Goal: Transaction & Acquisition: Purchase product/service

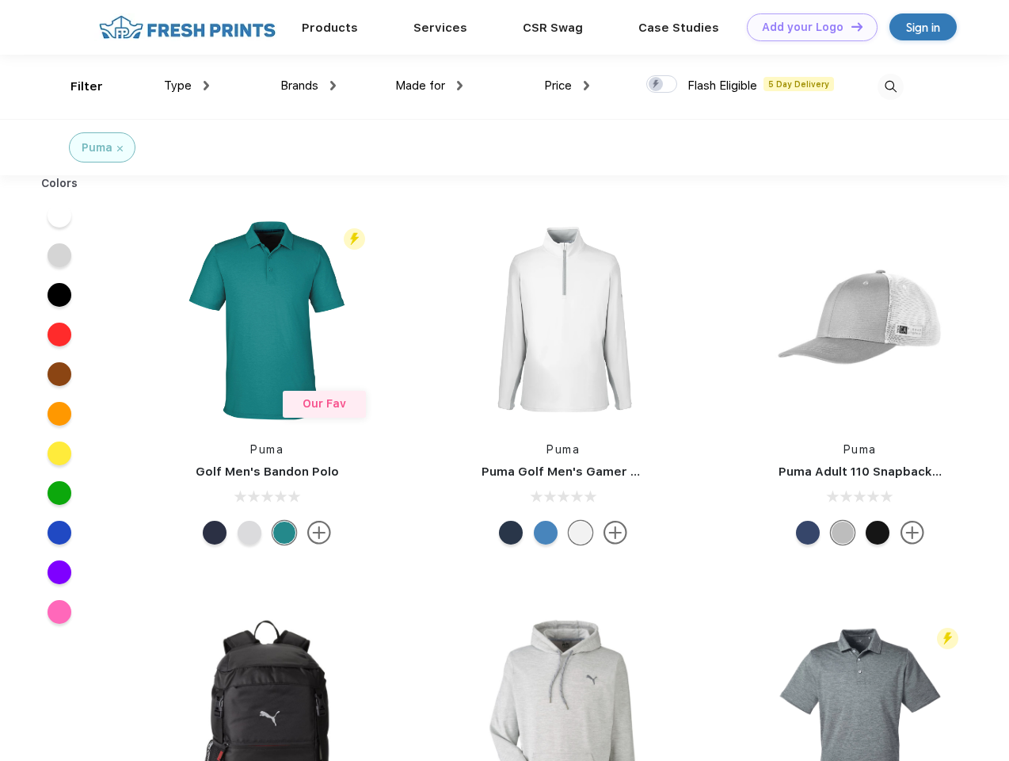
scroll to position [1, 0]
click at [807, 27] on link "Add your Logo Design Tool" at bounding box center [812, 27] width 131 height 28
click at [0, 0] on div "Design Tool" at bounding box center [0, 0] width 0 height 0
click at [850, 26] on link "Add your Logo Design Tool" at bounding box center [812, 27] width 131 height 28
click at [76, 86] on div "Filter" at bounding box center [87, 87] width 32 height 18
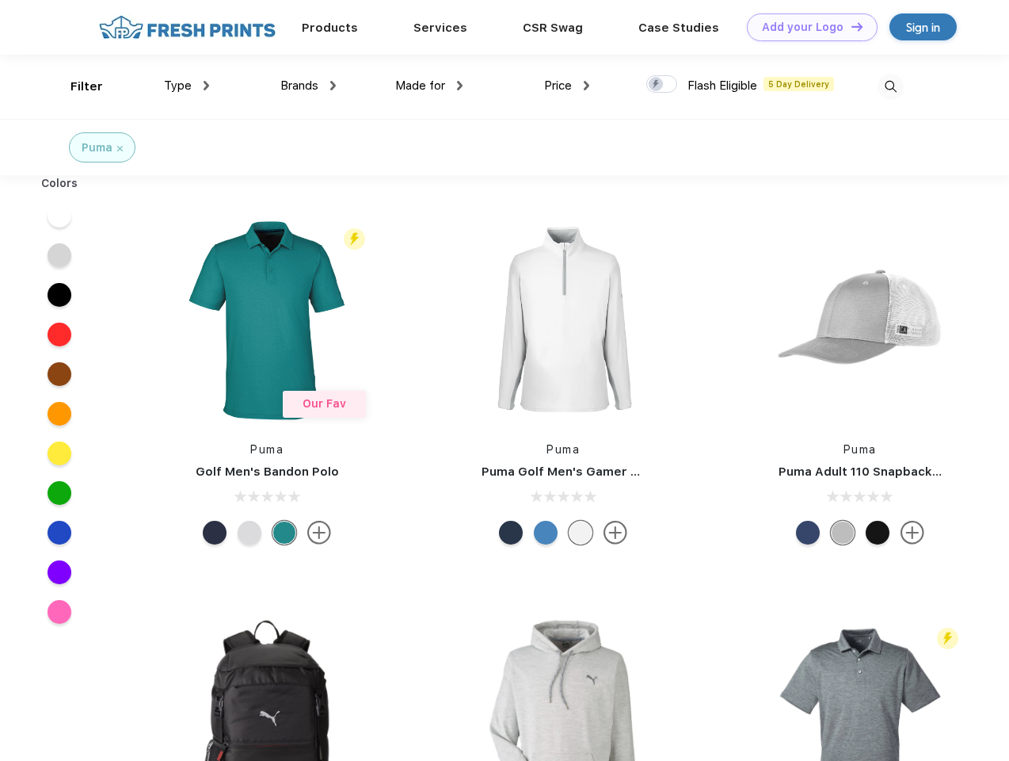
click at [187, 86] on span "Type" at bounding box center [178, 85] width 28 height 14
click at [308, 86] on span "Brands" at bounding box center [299, 85] width 38 height 14
click at [429, 86] on span "Made for" at bounding box center [420, 85] width 50 height 14
click at [567, 86] on span "Price" at bounding box center [558, 85] width 28 height 14
click at [662, 85] on div at bounding box center [661, 83] width 31 height 17
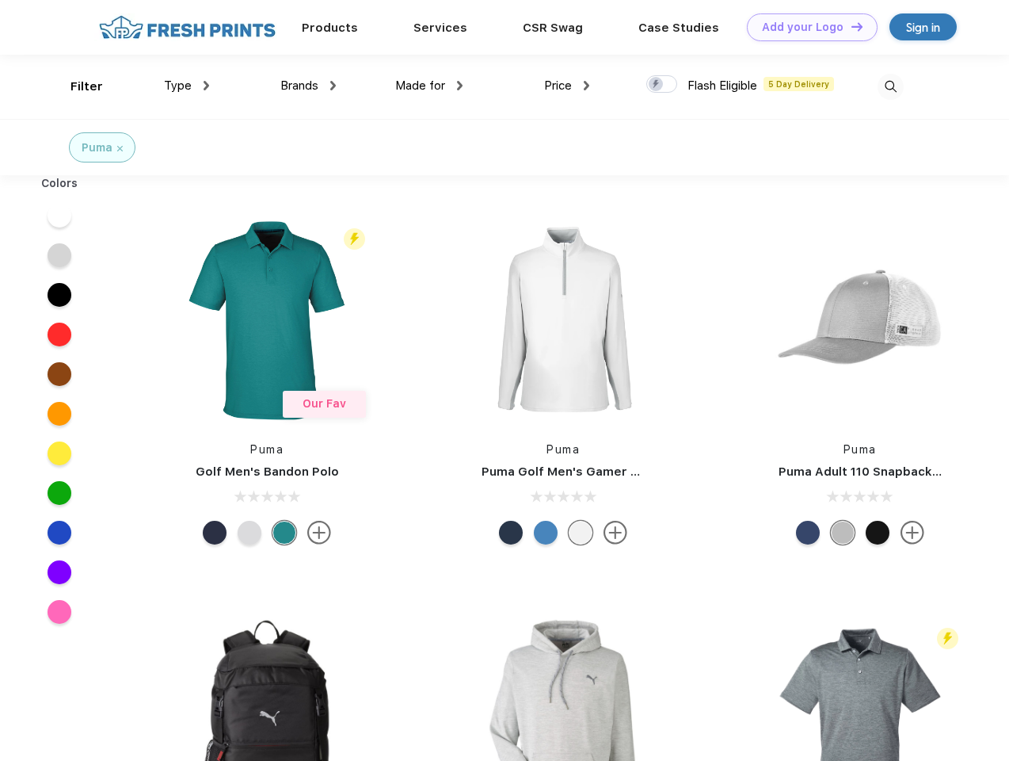
click at [657, 85] on input "checkbox" at bounding box center [651, 79] width 10 height 10
click at [891, 86] on img at bounding box center [891, 87] width 26 height 26
